Goal: Information Seeking & Learning: Find specific fact

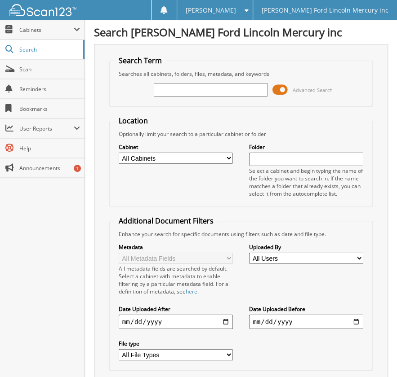
click at [220, 154] on select "All Cabinets ACCOUNTS PAYABLE BODY SHOP RO'S CREDIT CARD RECEIPTS PARTS INVOICE…" at bounding box center [176, 158] width 114 height 11
select select "5613"
click at [119, 153] on select "All Cabinets ACCOUNTS PAYABLE BODY SHOP RO'S CREDIT CARD RECEIPTS PARTS INVOICE…" at bounding box center [176, 158] width 114 height 11
click at [164, 91] on input "text" at bounding box center [211, 89] width 114 height 13
type input "25109734"
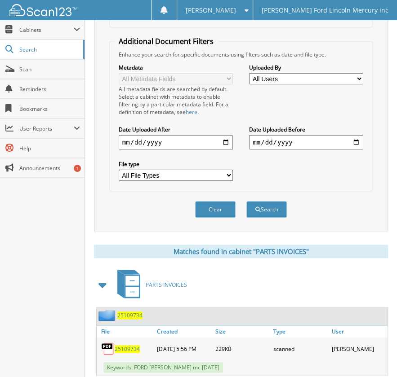
scroll to position [198, 0]
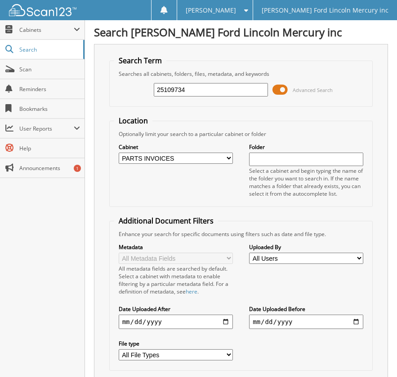
select select "5613"
